Goal: Navigation & Orientation: Find specific page/section

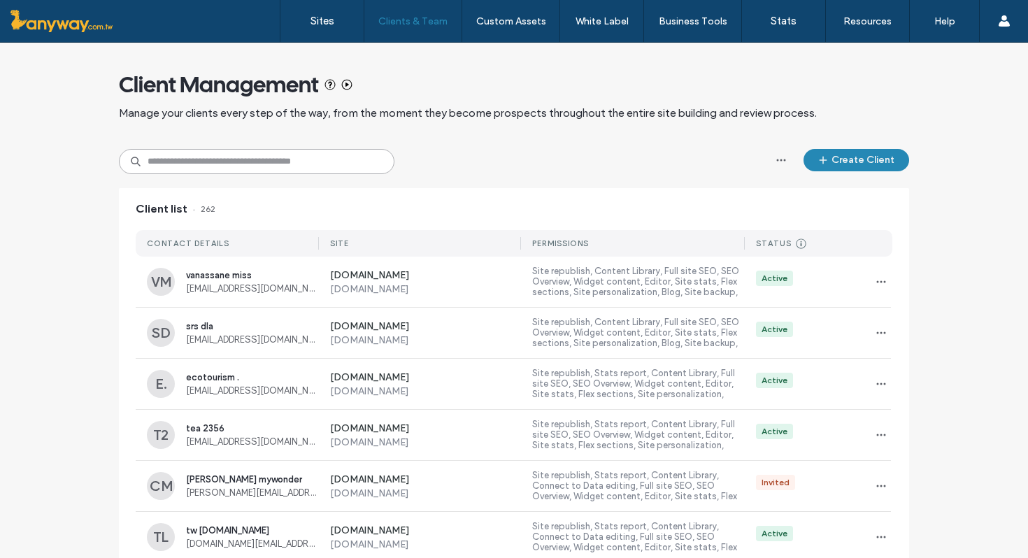
click at [278, 162] on input at bounding box center [257, 161] width 276 height 25
type input "*"
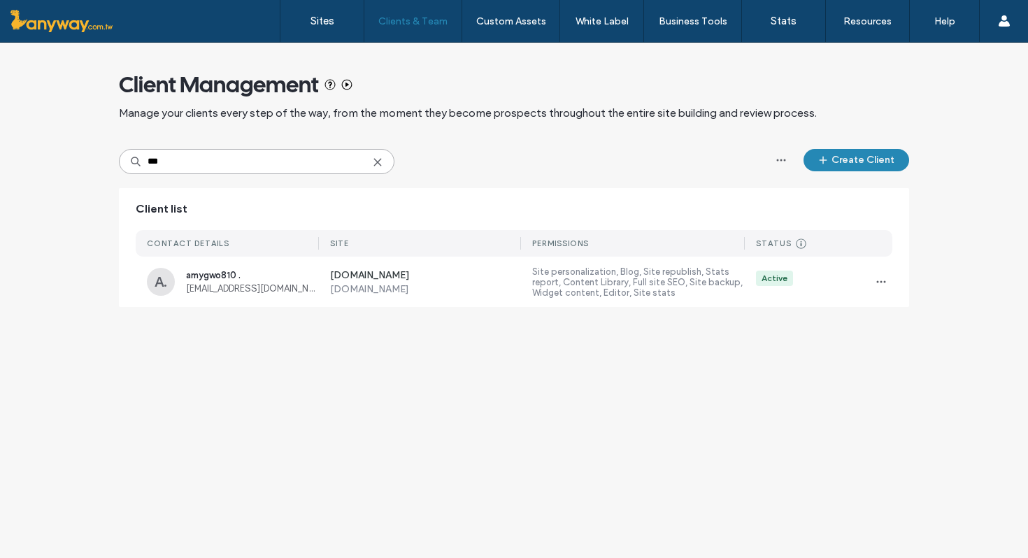
click at [190, 160] on input "***" at bounding box center [257, 161] width 276 height 25
type input "*"
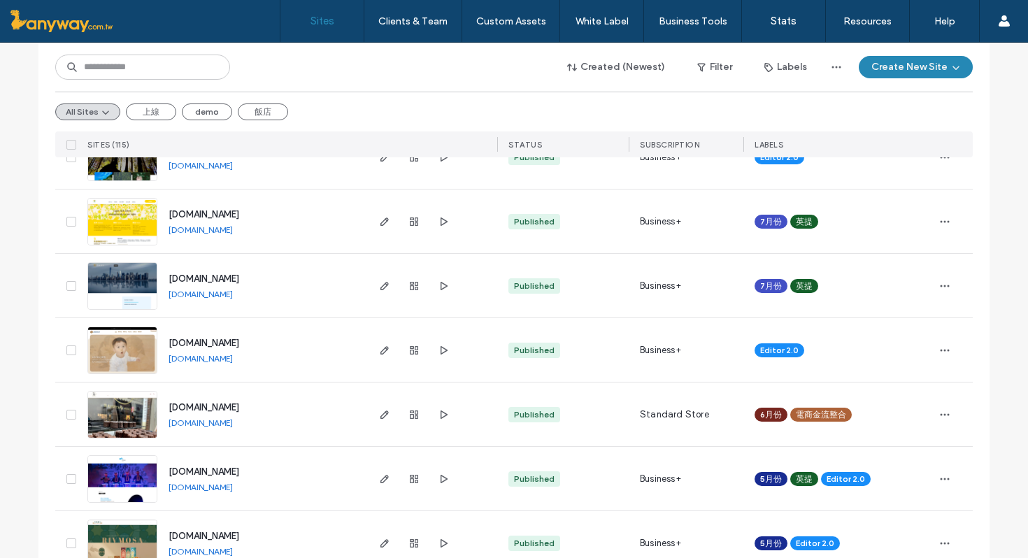
scroll to position [656, 0]
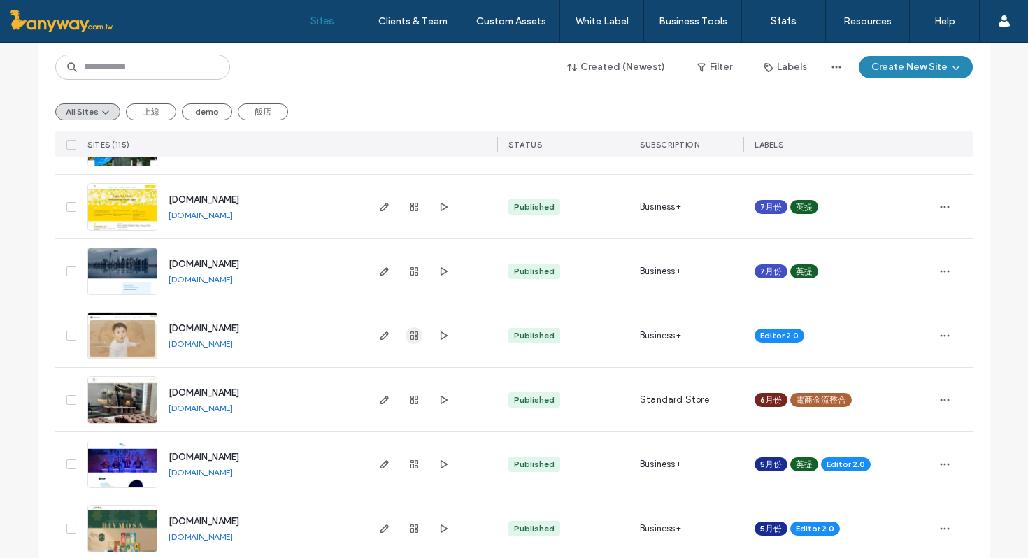
click at [410, 333] on use "button" at bounding box center [414, 336] width 8 height 8
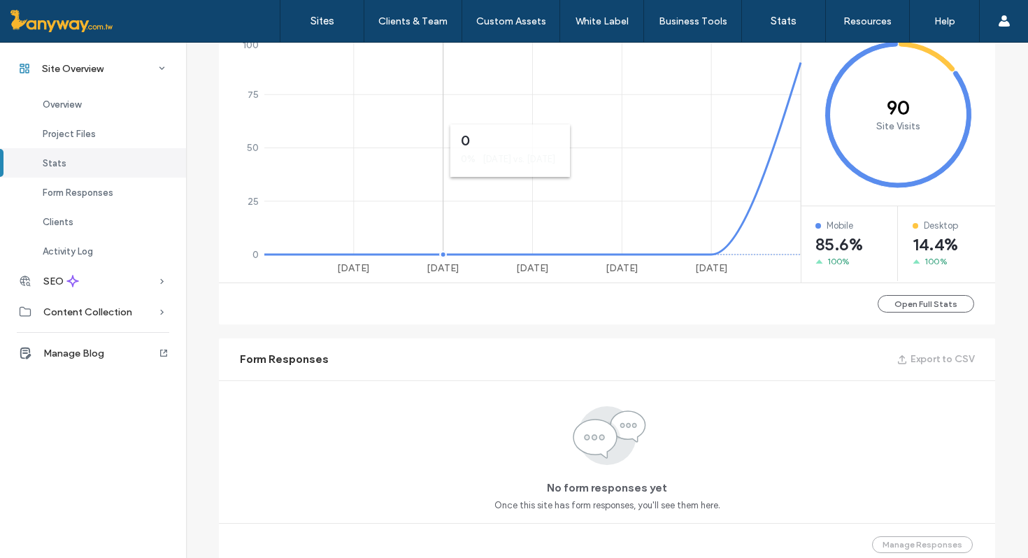
scroll to position [802, 0]
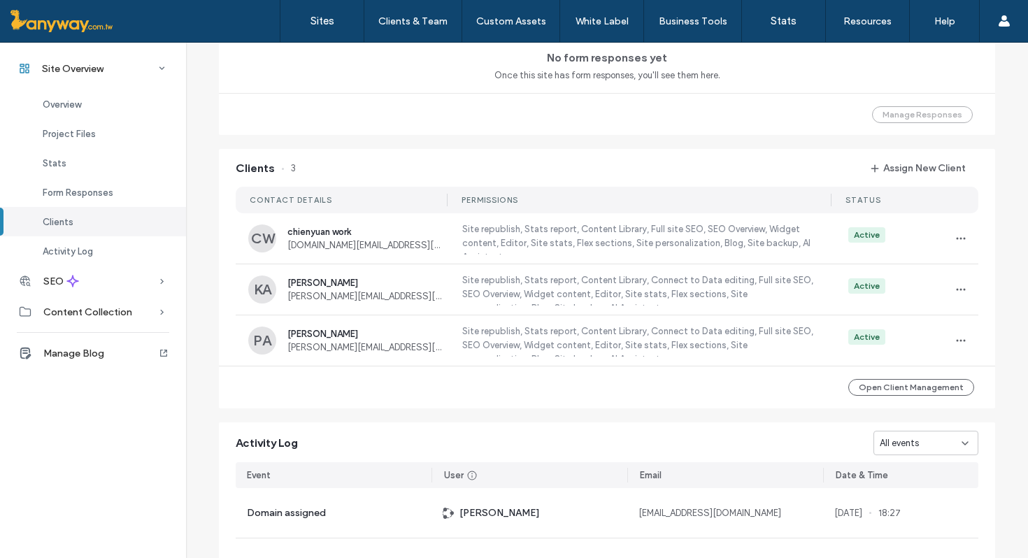
scroll to position [1046, 0]
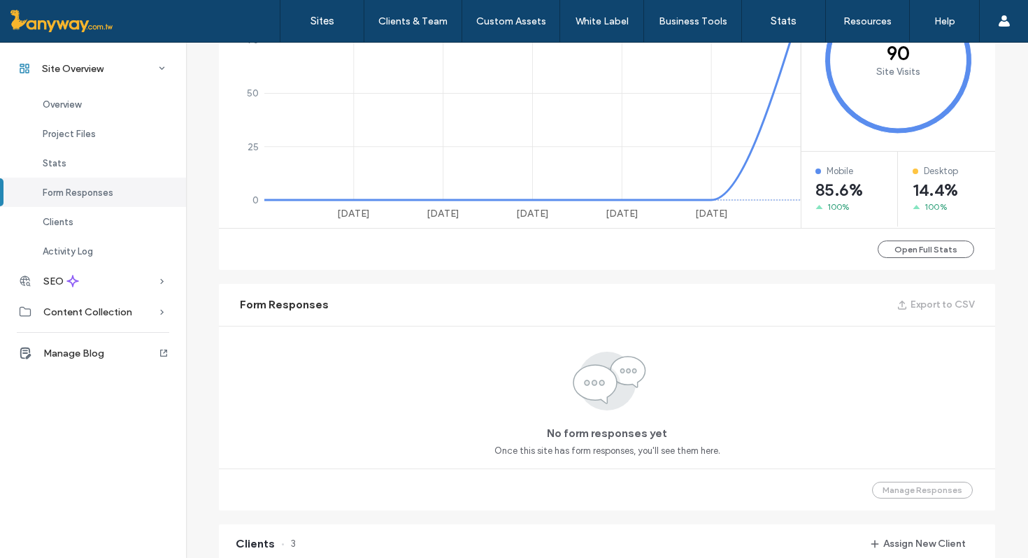
scroll to position [600, 0]
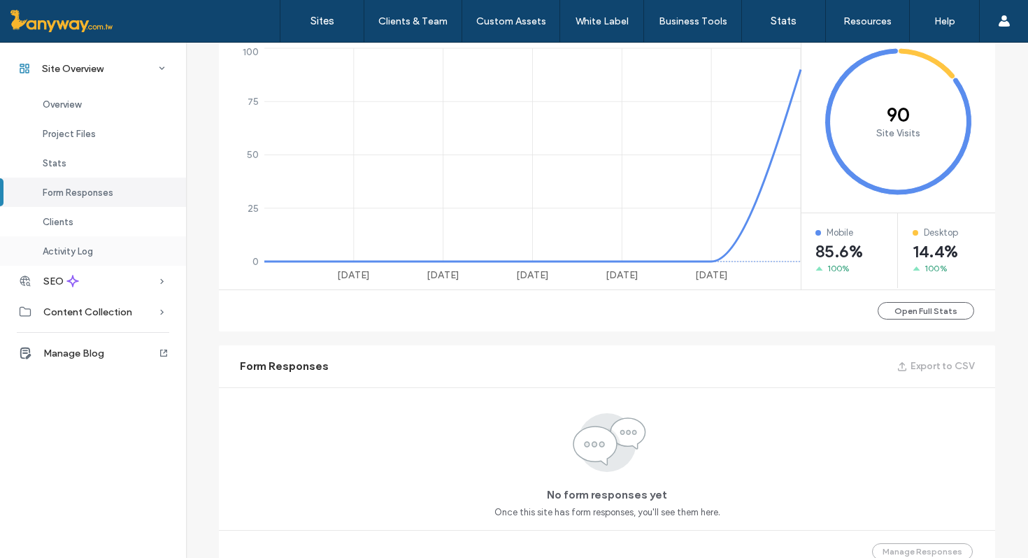
click at [107, 253] on div "Activity Log" at bounding box center [93, 250] width 186 height 29
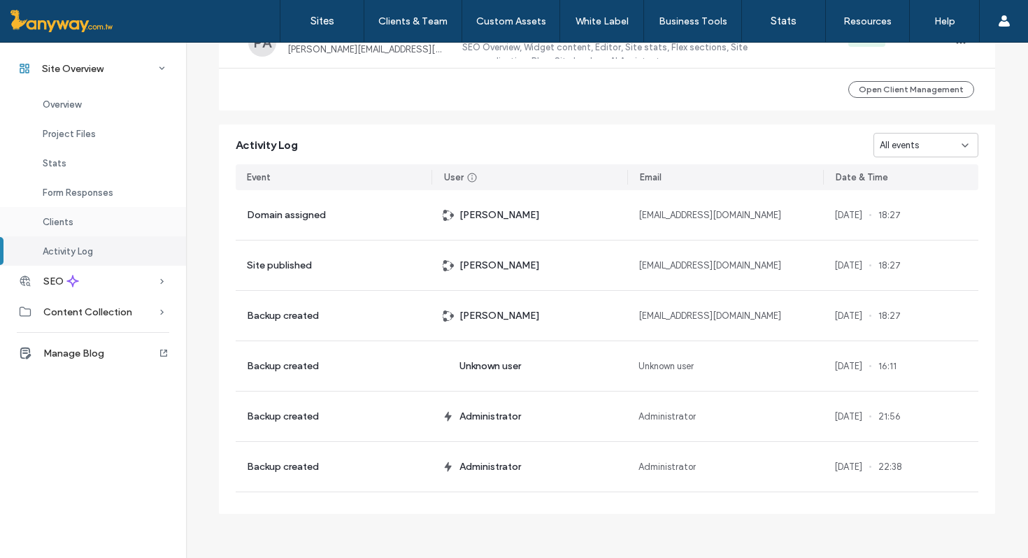
click at [75, 222] on div "Clients" at bounding box center [93, 221] width 186 height 29
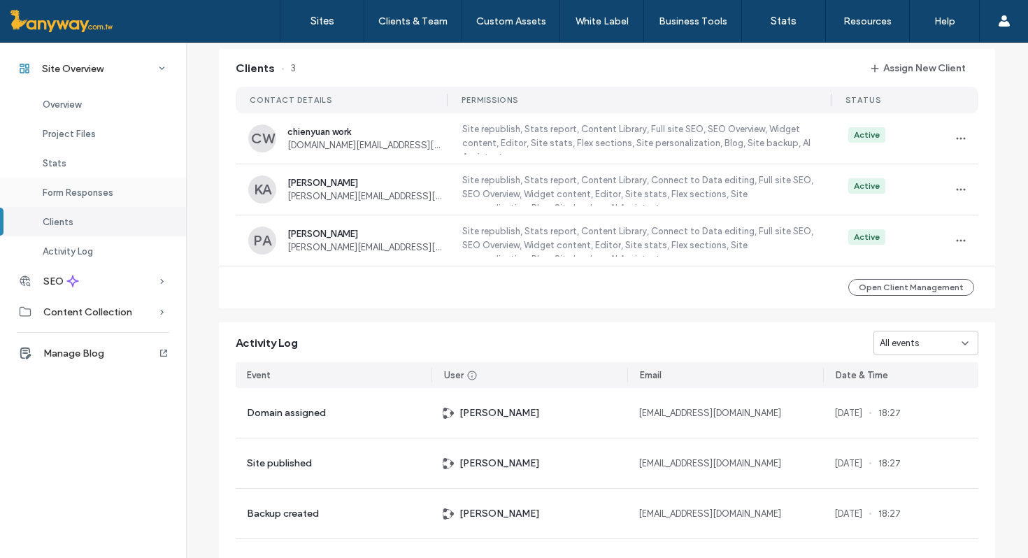
click at [71, 194] on span "Form Responses" at bounding box center [78, 192] width 71 height 10
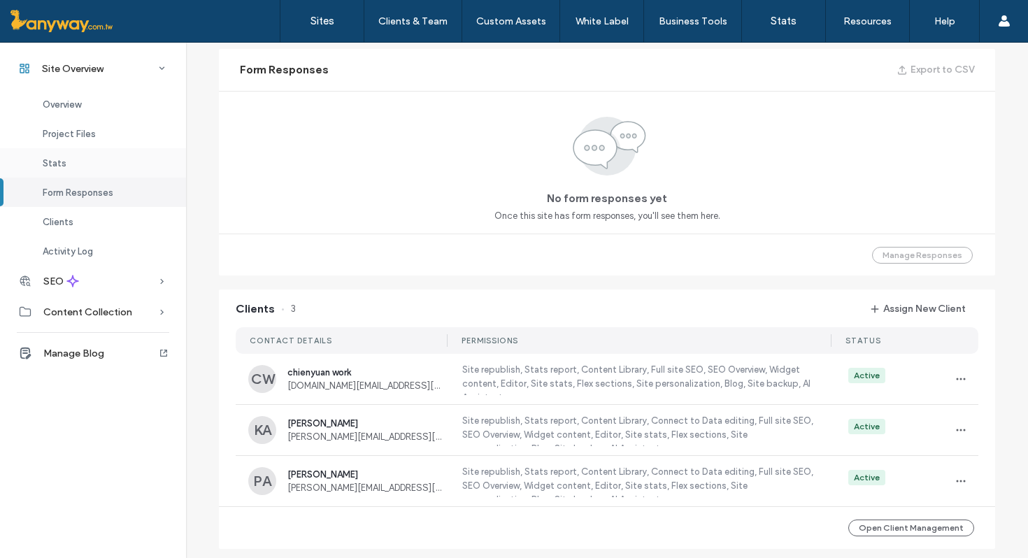
click at [64, 161] on span "Stats" at bounding box center [55, 163] width 24 height 10
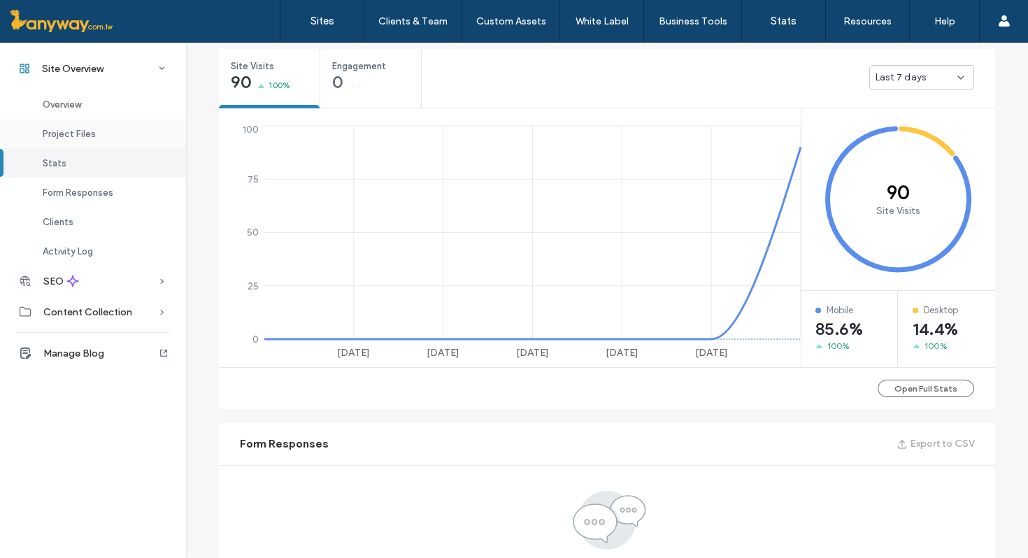
click at [78, 134] on span "Project Files" at bounding box center [69, 134] width 53 height 10
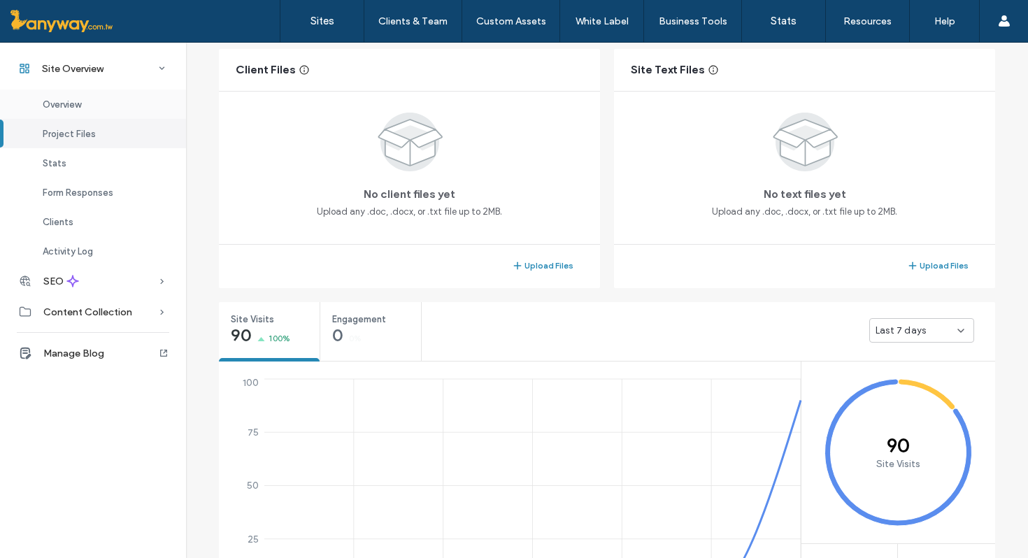
click at [77, 115] on div "Overview" at bounding box center [93, 104] width 186 height 29
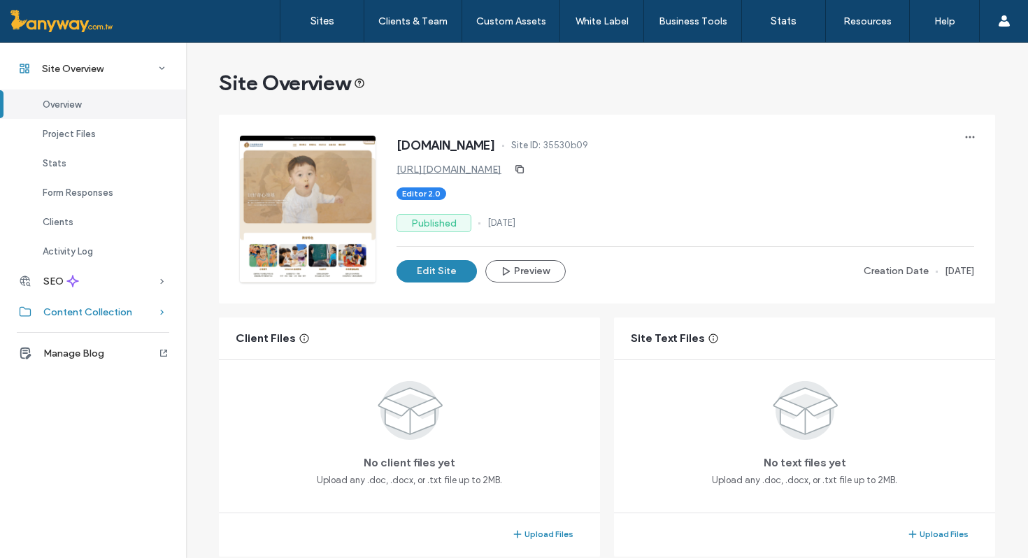
click at [96, 311] on span "Content Collection" at bounding box center [87, 312] width 89 height 12
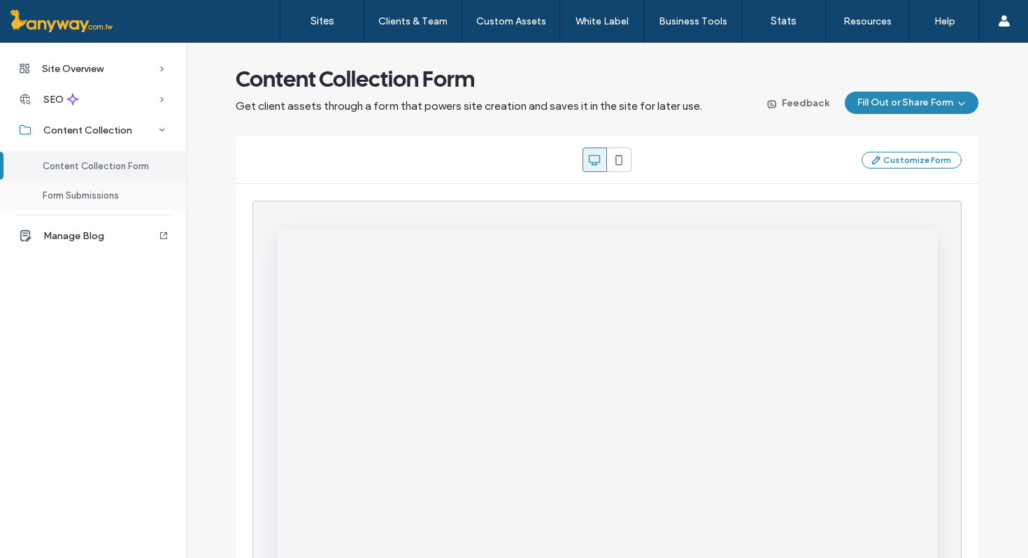
click at [94, 191] on span "Form Submissions" at bounding box center [81, 195] width 76 height 10
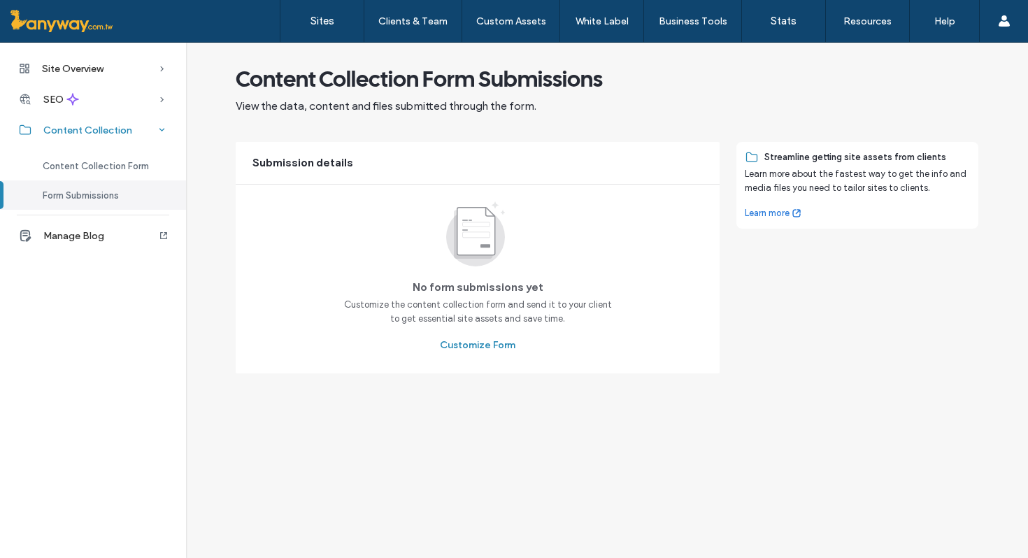
click at [90, 125] on span "Content Collection" at bounding box center [87, 131] width 89 height 12
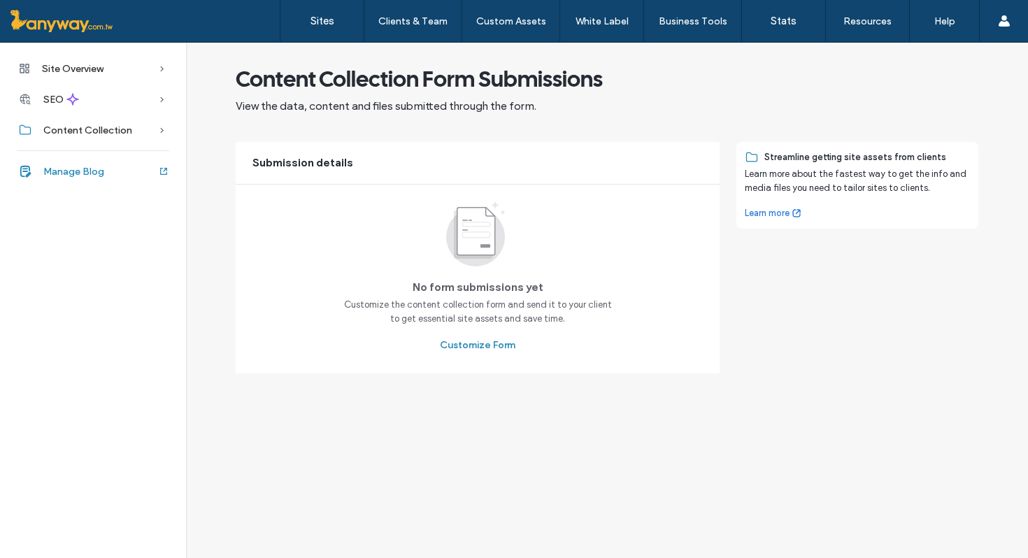
click at [89, 177] on div "Manage Blog" at bounding box center [93, 171] width 186 height 31
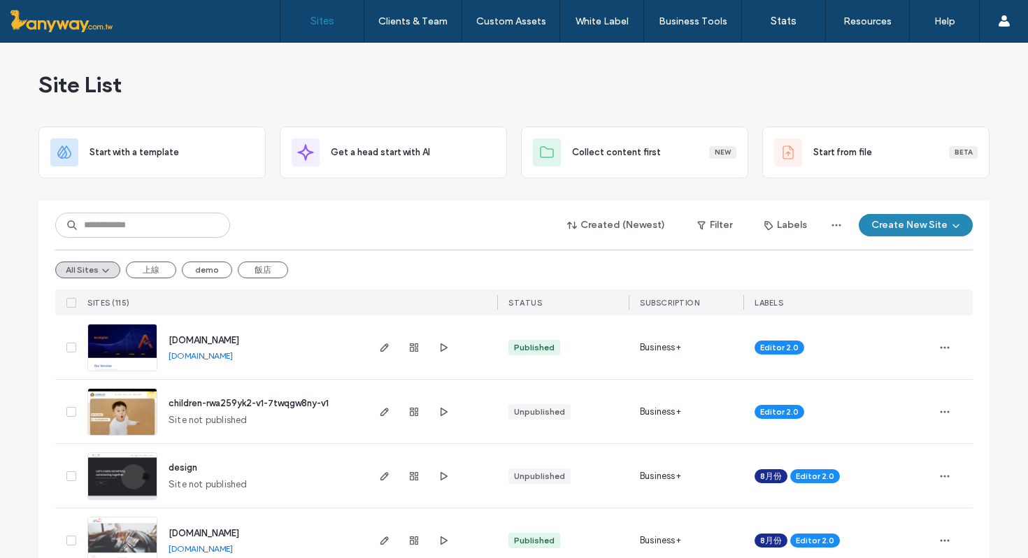
scroll to position [81, 0]
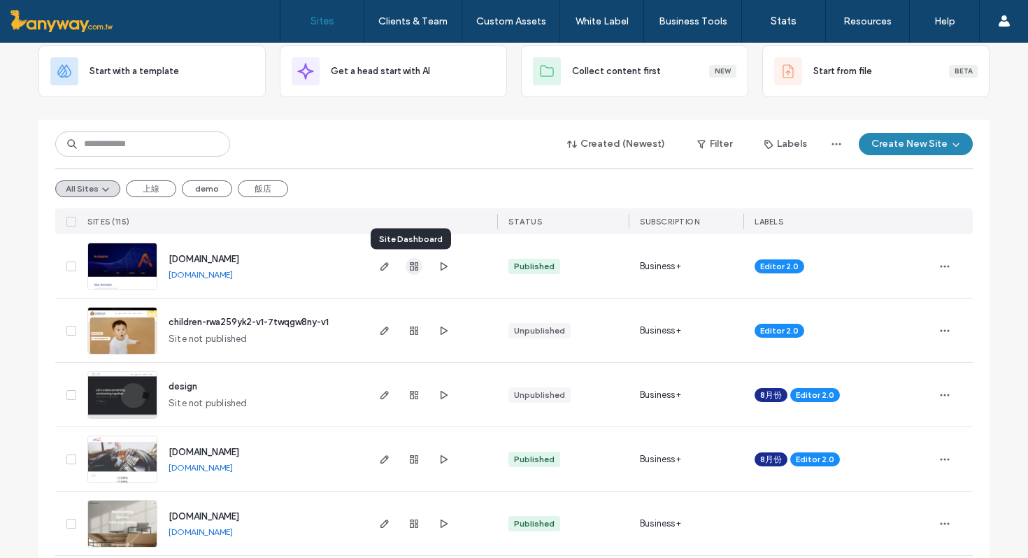
click at [409, 263] on icon "button" at bounding box center [414, 266] width 11 height 11
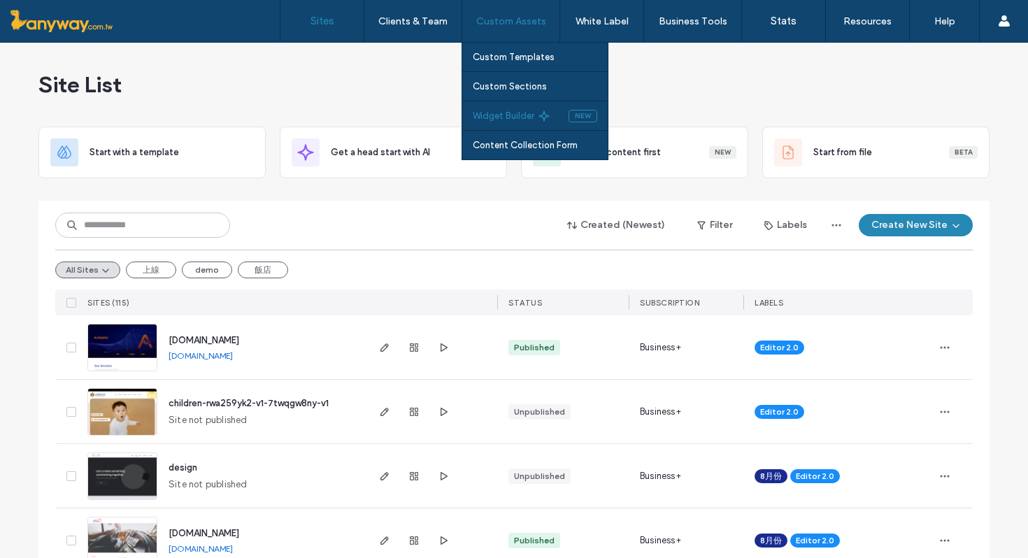
click at [528, 113] on label "Widget Builder" at bounding box center [504, 116] width 62 height 10
